Goal: Information Seeking & Learning: Check status

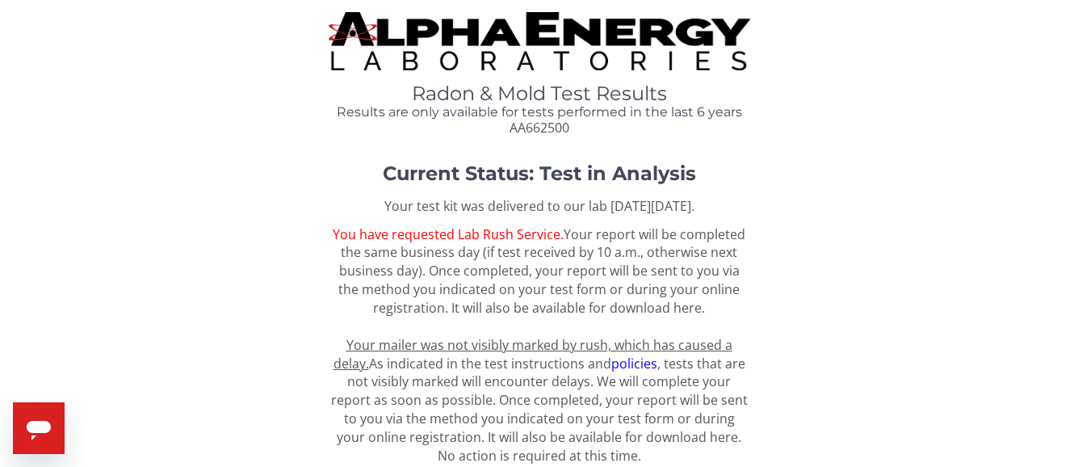
click at [490, 37] on img at bounding box center [539, 41] width 421 height 58
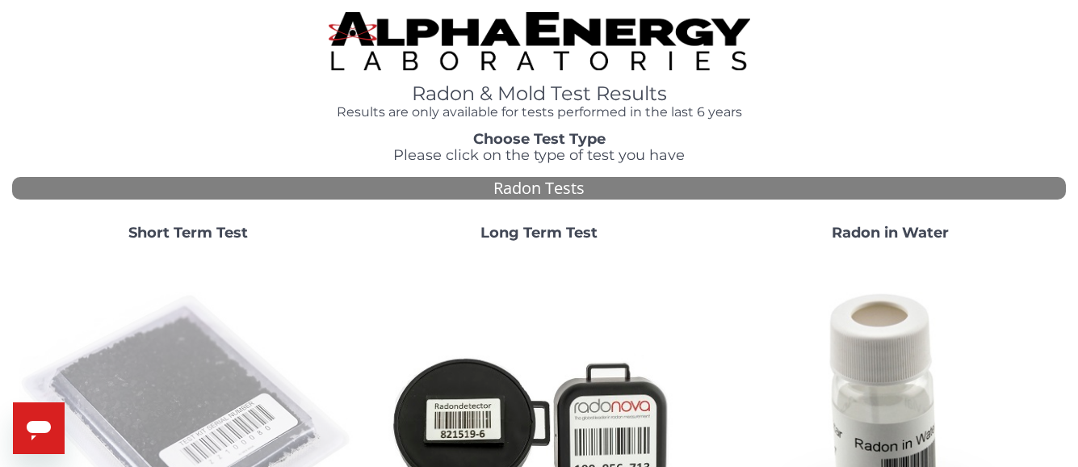
click at [227, 344] on img at bounding box center [188, 423] width 338 height 338
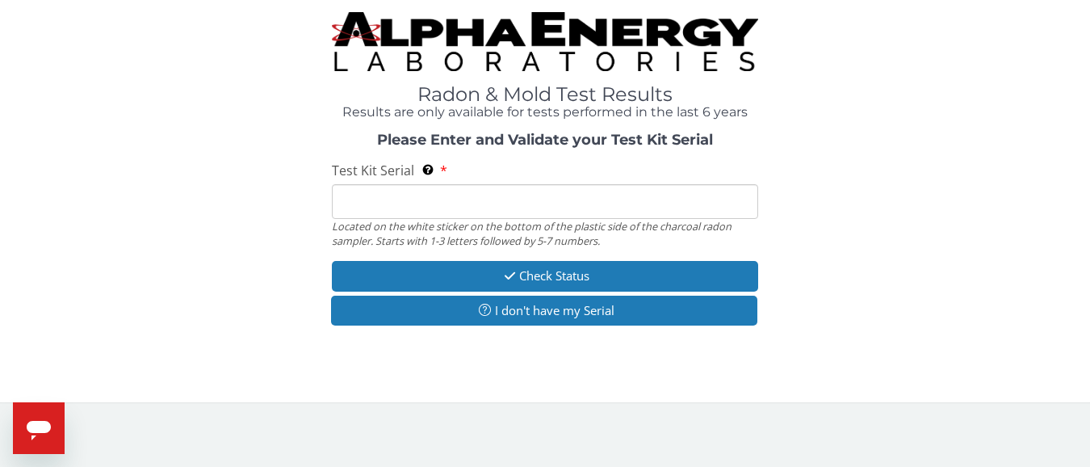
click at [417, 194] on input "Test Kit Serial Located on the white sticker on the bottom of the plastic side …" at bounding box center [545, 201] width 426 height 35
type input "aa662500"
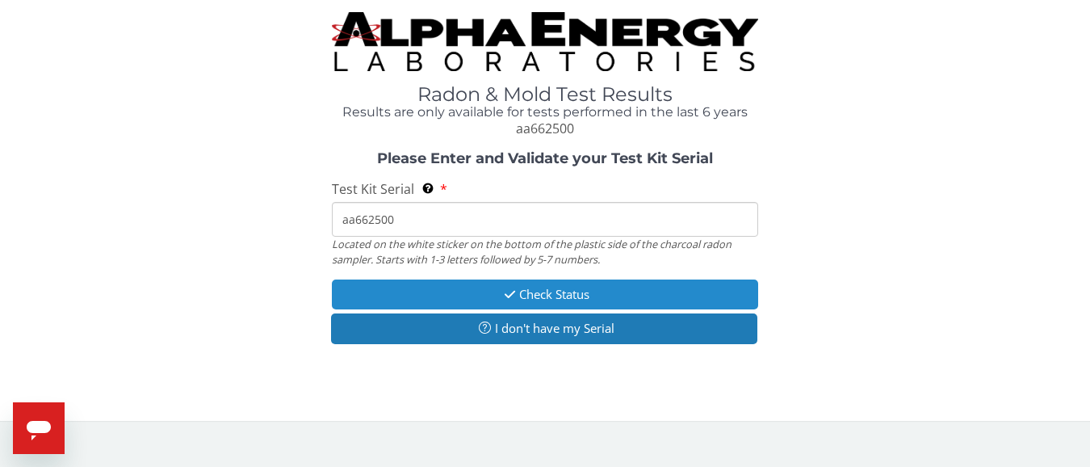
click at [572, 300] on button "Check Status" at bounding box center [545, 294] width 426 height 30
